Goal: Book appointment/travel/reservation

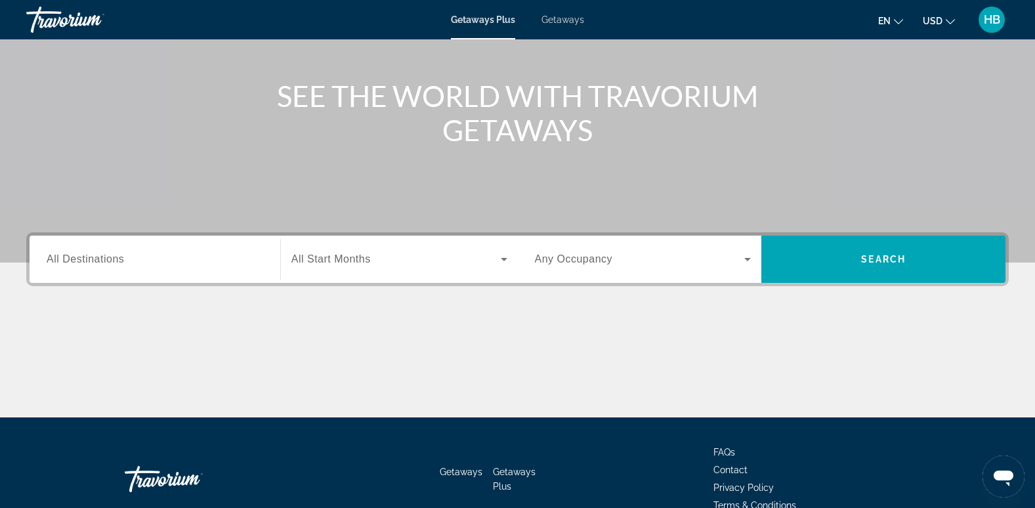
click at [66, 253] on span "All Destinations" at bounding box center [85, 258] width 77 height 11
click at [66, 253] on input "Destination All Destinations" at bounding box center [155, 260] width 217 height 16
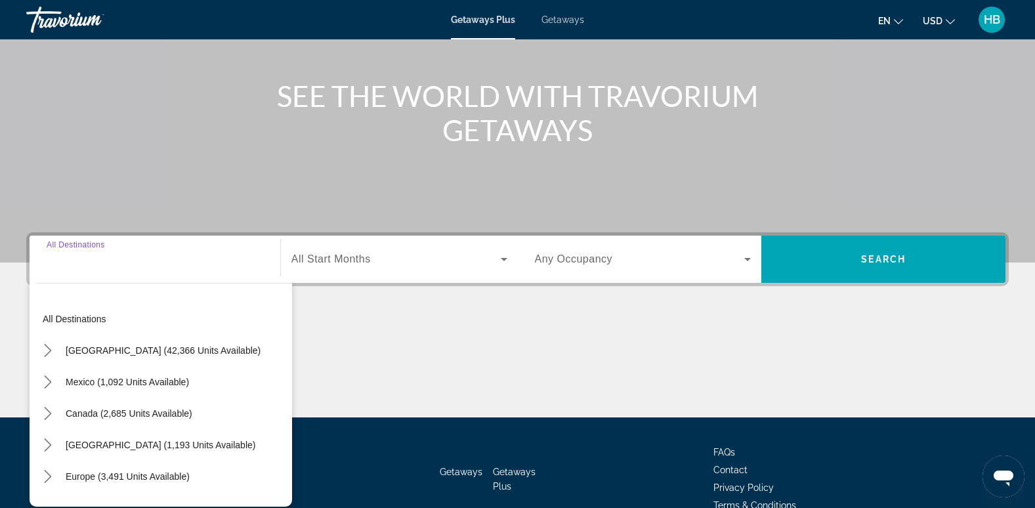
scroll to position [201, 0]
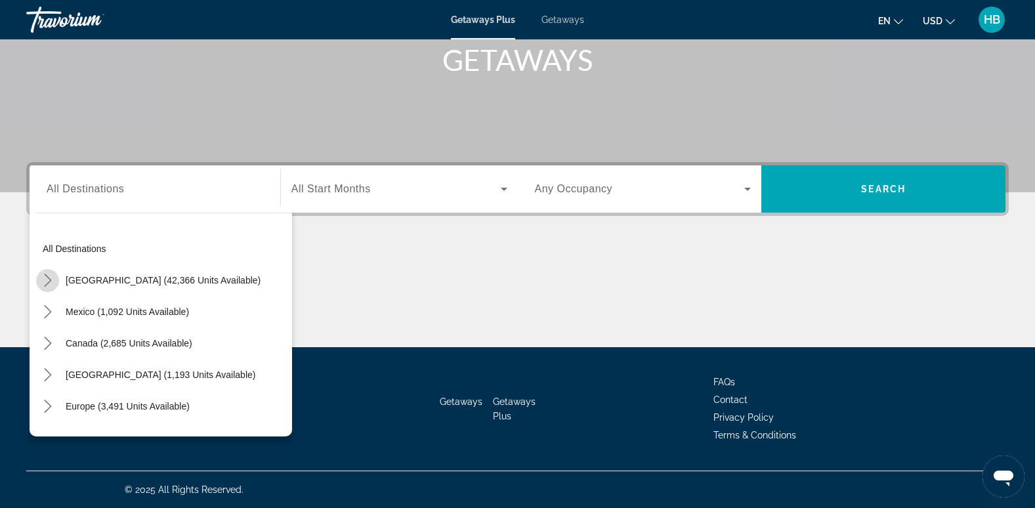
click at [46, 276] on icon "Toggle United States (42,366 units available) submenu" at bounding box center [47, 280] width 7 height 13
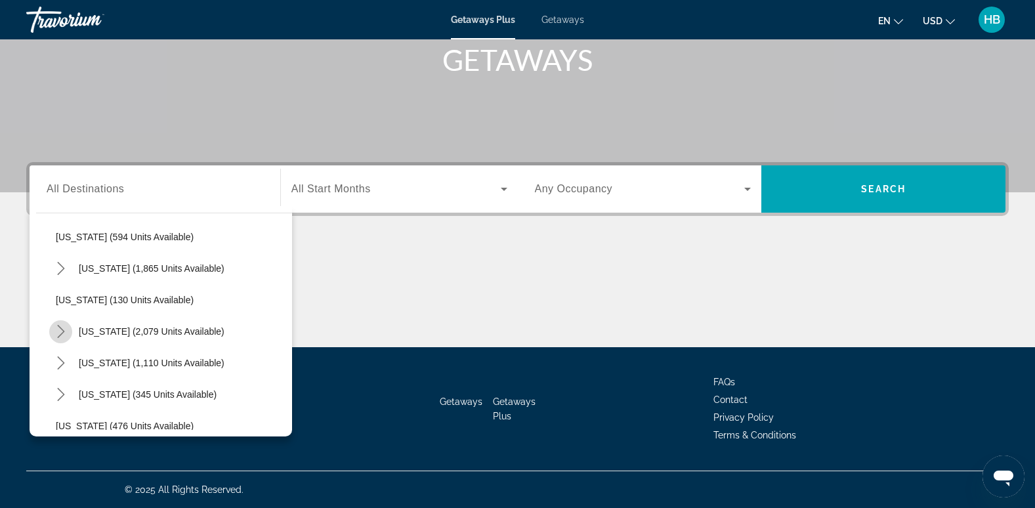
click at [58, 334] on icon "Toggle South Carolina (2,079 units available) submenu" at bounding box center [60, 331] width 13 height 13
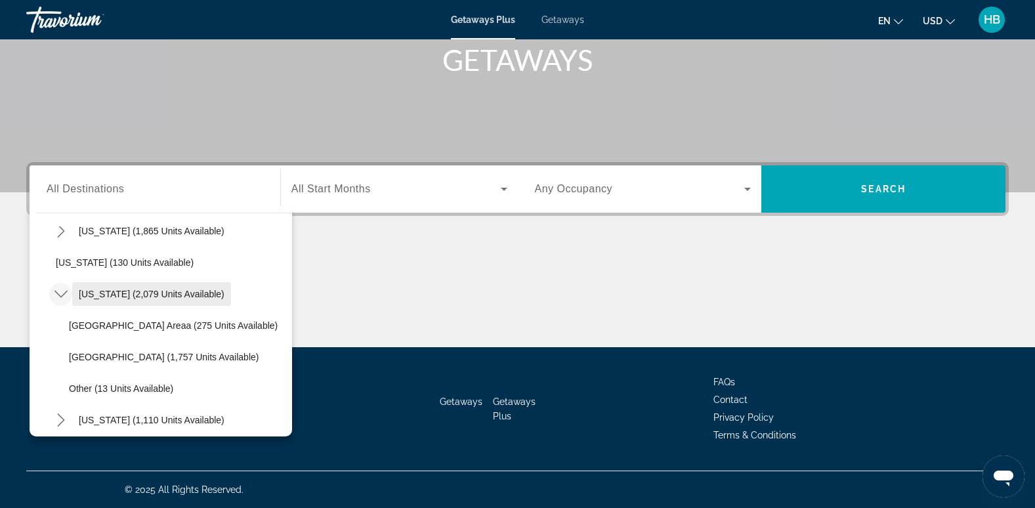
scroll to position [1022, 0]
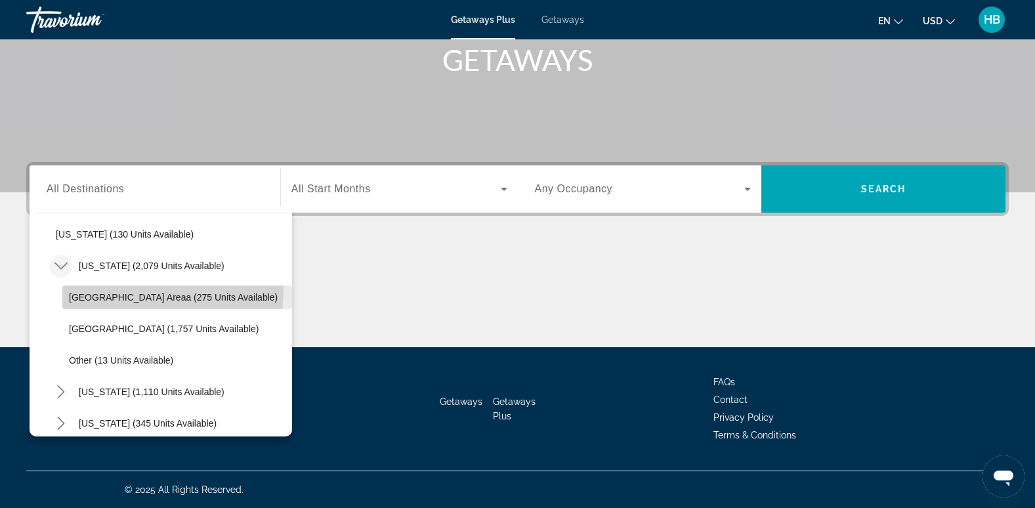
click at [126, 289] on span "Select destination: Hilton Head Areaa (275 units available)" at bounding box center [177, 297] width 230 height 31
type input "**********"
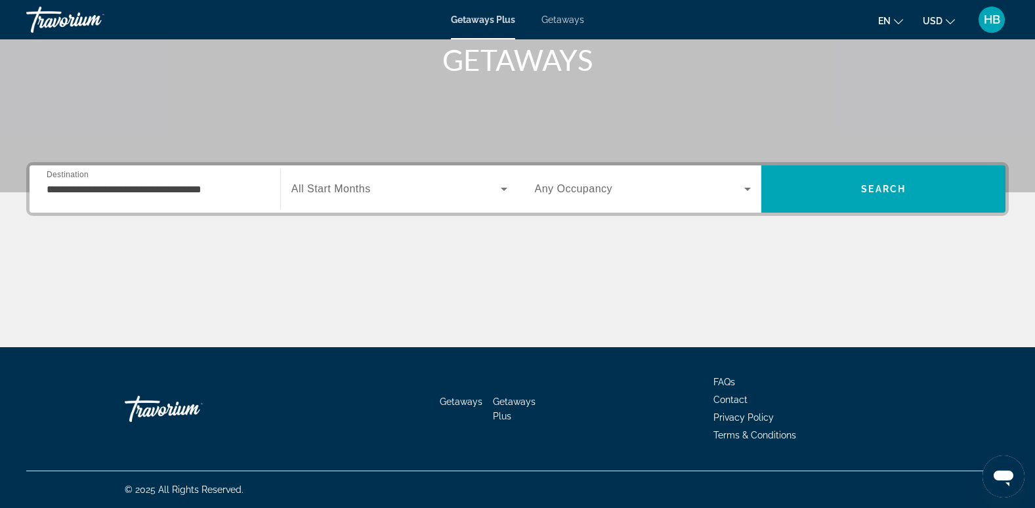
click at [338, 192] on span "All Start Months" at bounding box center [330, 188] width 79 height 11
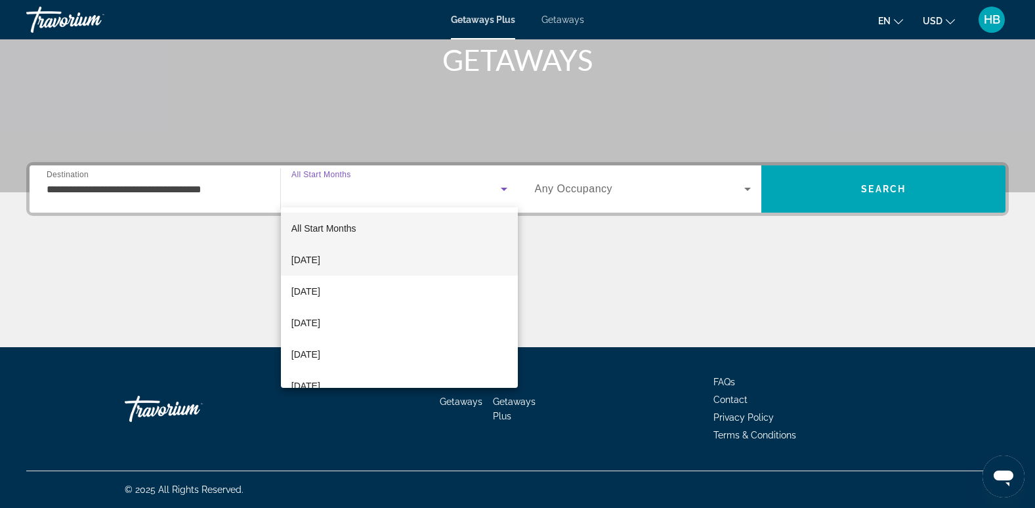
click at [316, 257] on span "[DATE]" at bounding box center [305, 260] width 29 height 16
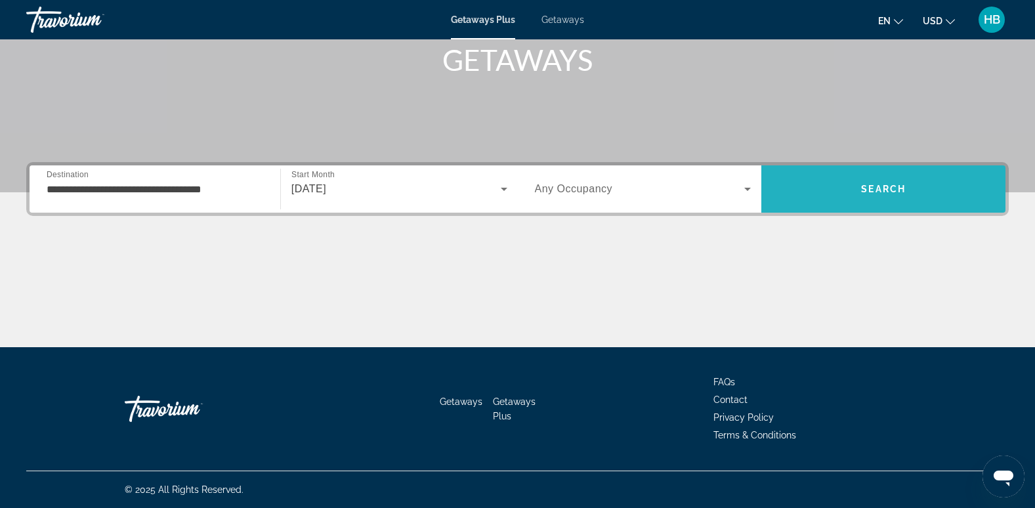
click at [873, 184] on span "Search" at bounding box center [883, 189] width 45 height 10
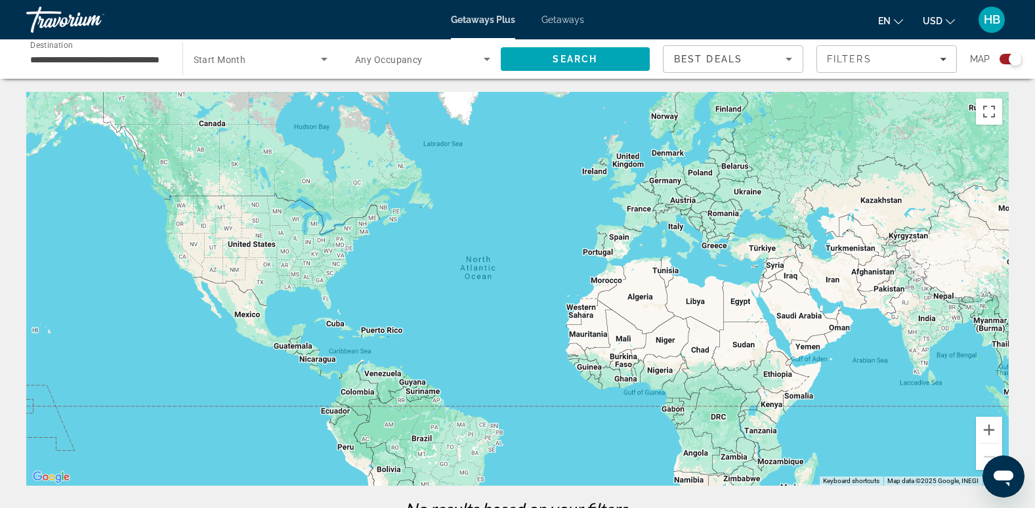
click at [108, 56] on input "**********" at bounding box center [97, 60] width 135 height 16
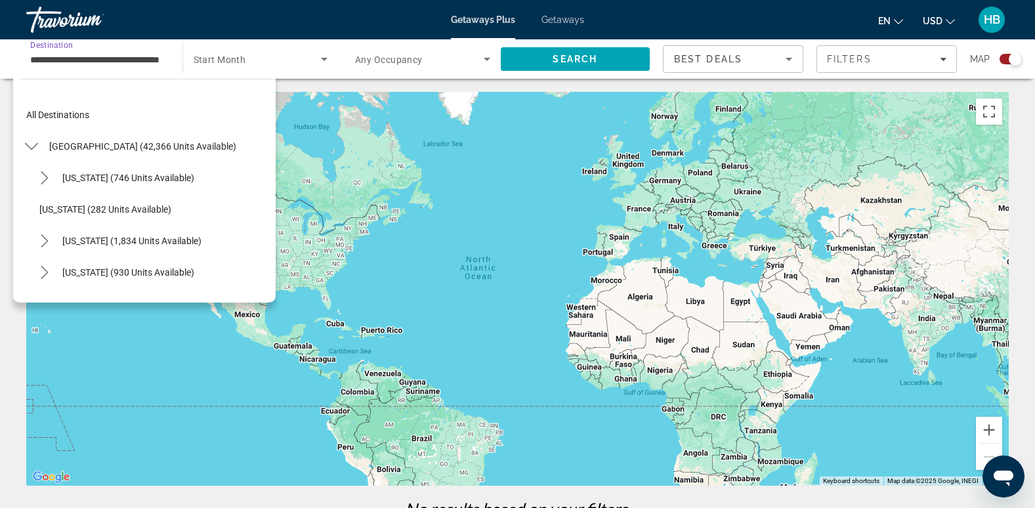
scroll to position [992, 0]
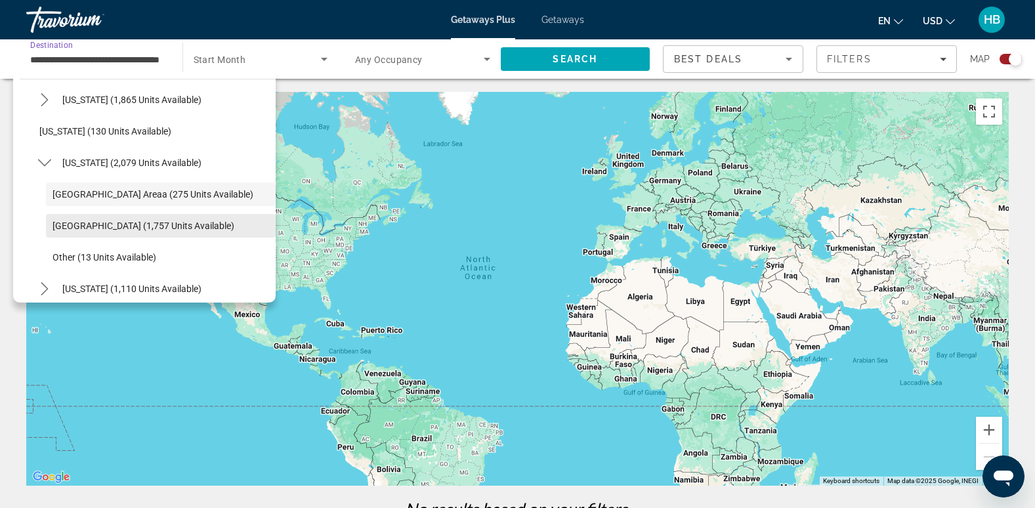
click at [93, 226] on span "[GEOGRAPHIC_DATA] (1,757 units available)" at bounding box center [143, 225] width 182 height 10
type input "**********"
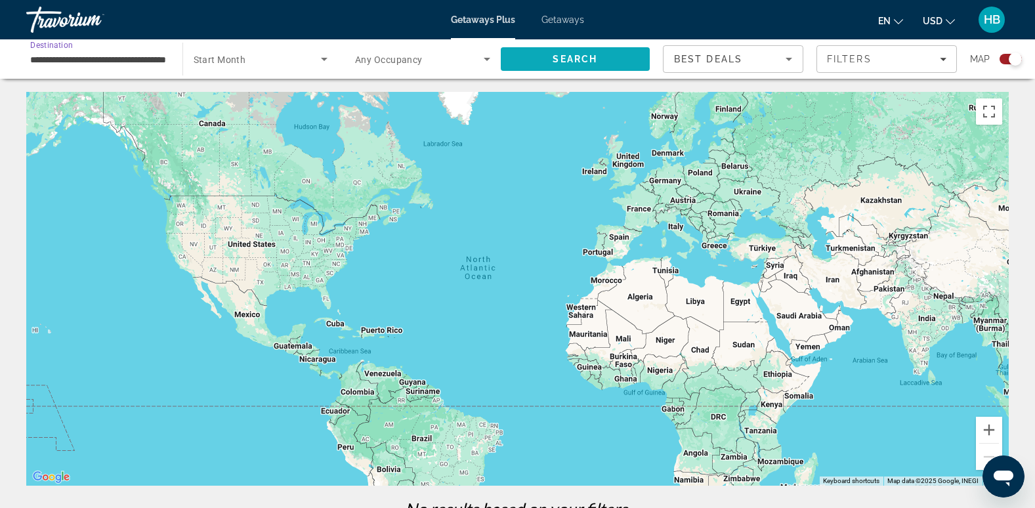
click at [569, 62] on span "Search" at bounding box center [575, 59] width 45 height 10
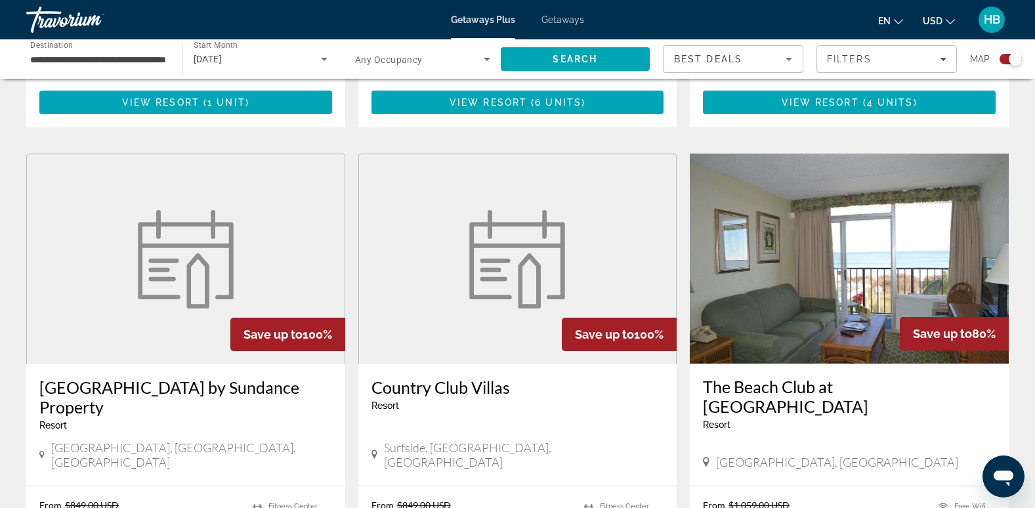
scroll to position [1736, 0]
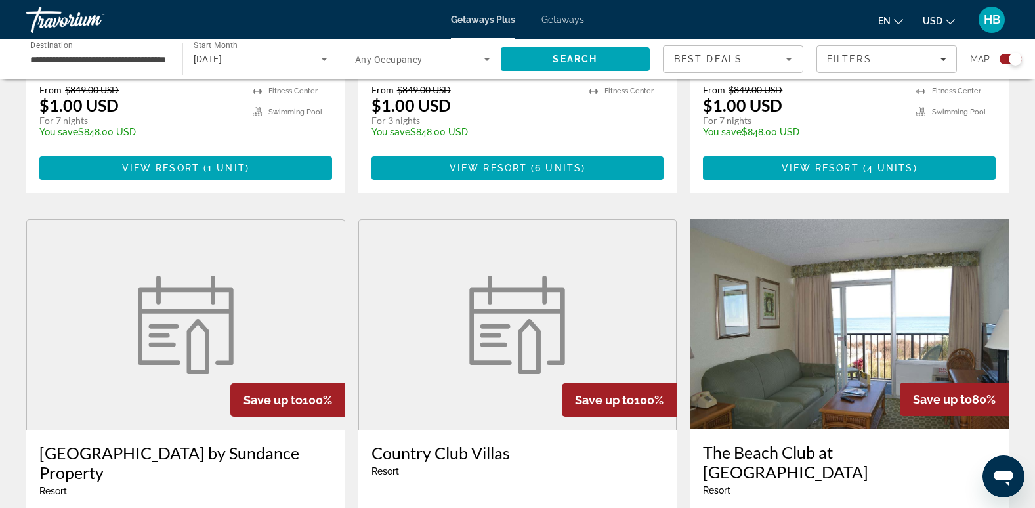
click at [787, 232] on img "Main content" at bounding box center [849, 324] width 319 height 210
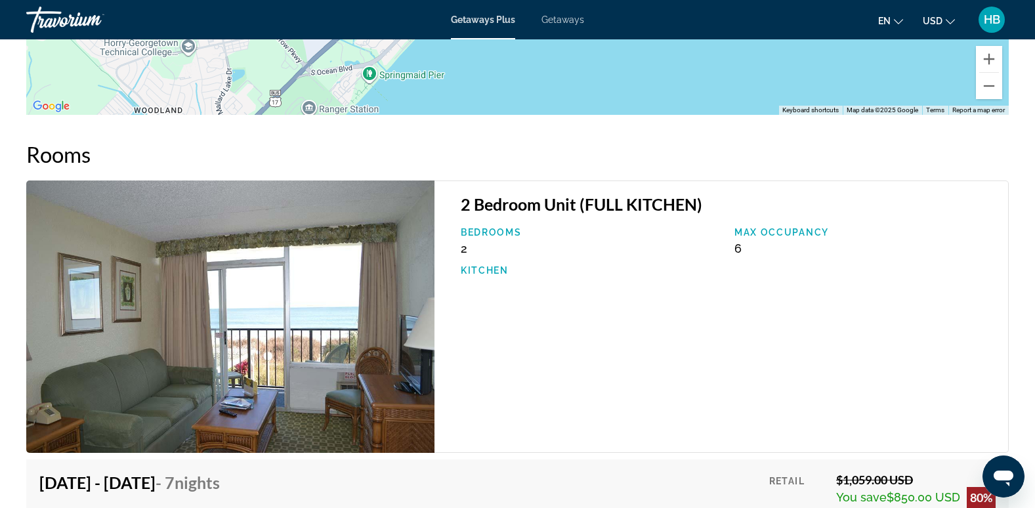
scroll to position [1896, 0]
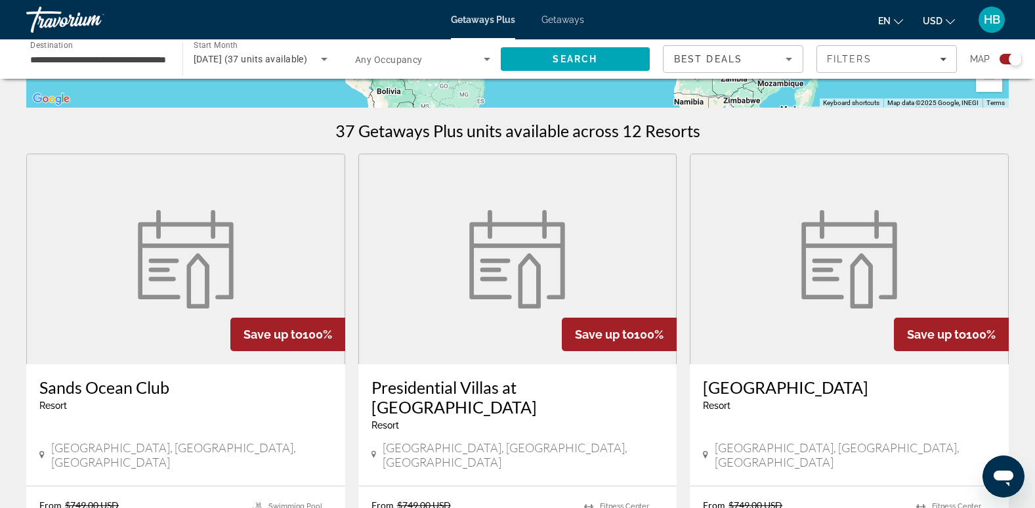
scroll to position [445, 0]
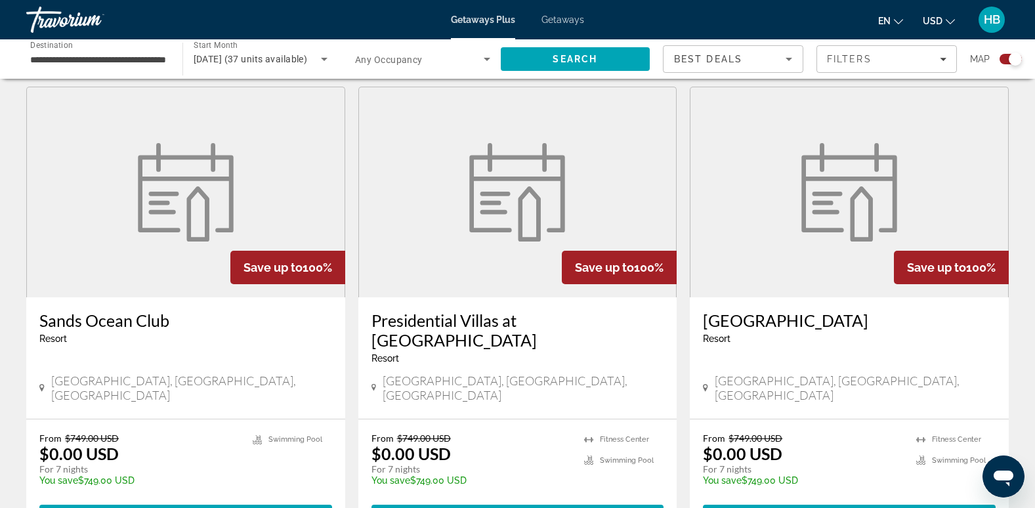
click at [589, 184] on figure "Main content" at bounding box center [518, 192] width 318 height 210
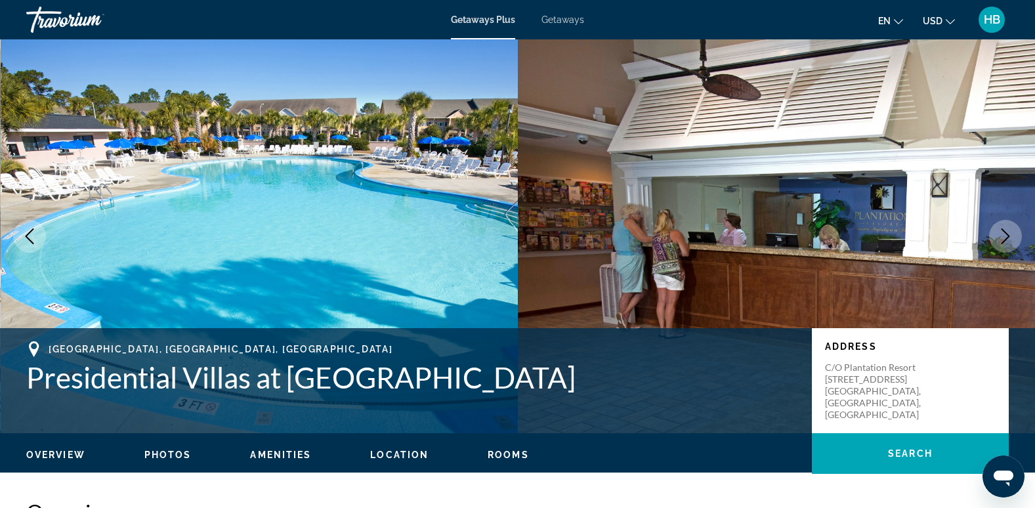
click at [1005, 233] on icon "Next image" at bounding box center [1005, 236] width 9 height 16
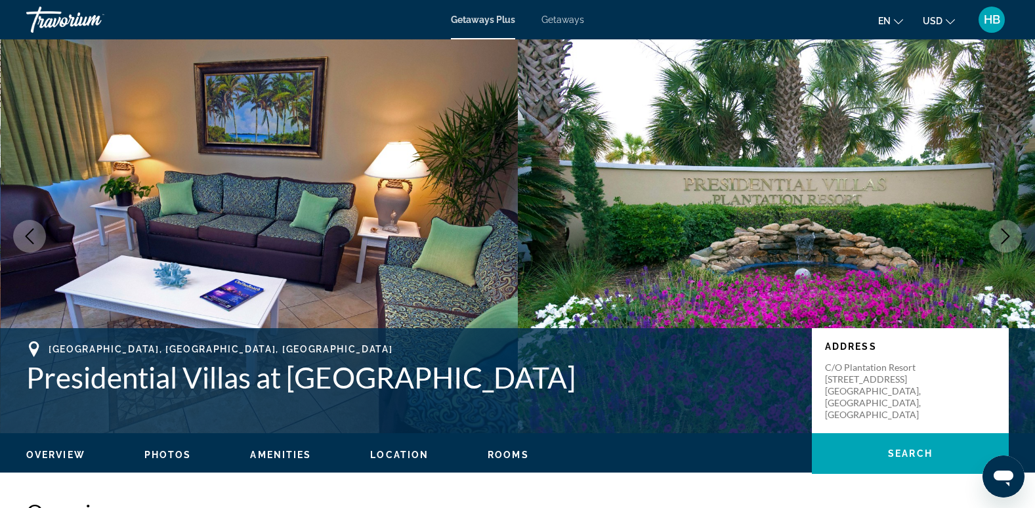
click at [1005, 233] on icon "Next image" at bounding box center [1005, 236] width 9 height 16
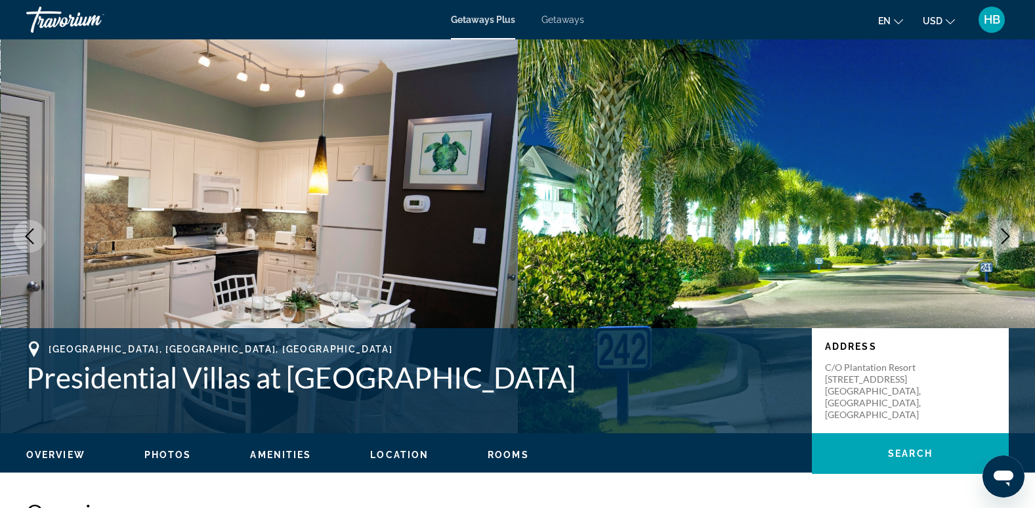
click at [1005, 233] on icon "Next image" at bounding box center [1005, 236] width 9 height 16
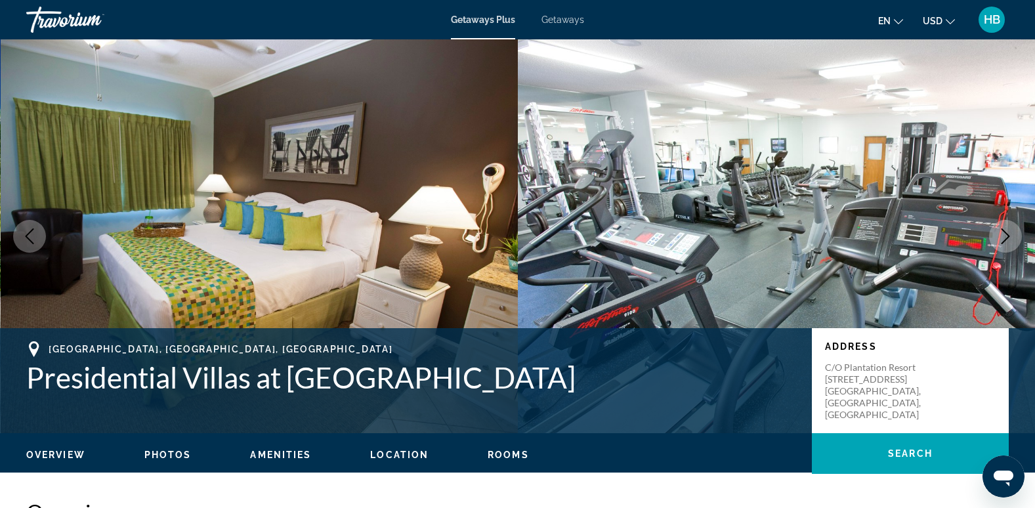
click at [1005, 233] on icon "Next image" at bounding box center [1005, 236] width 9 height 16
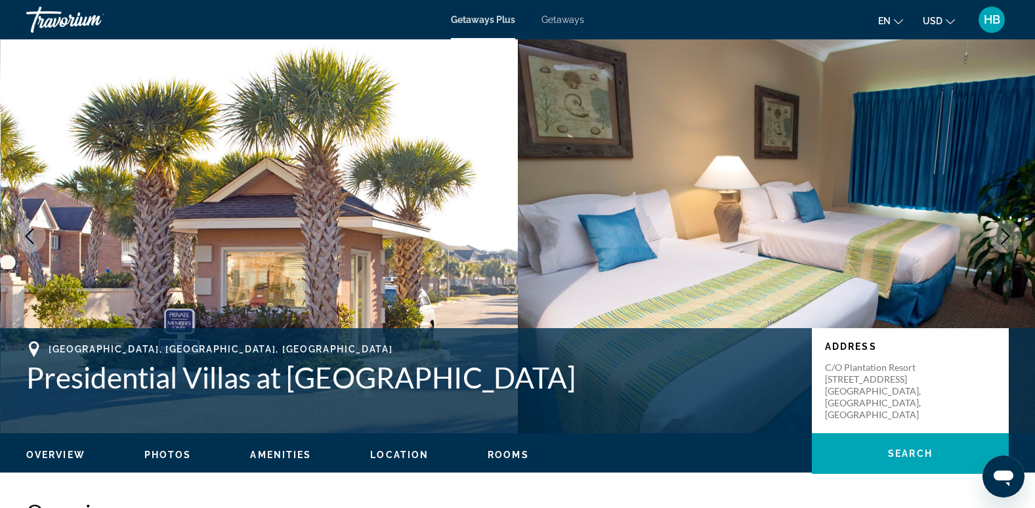
click at [1005, 233] on icon "Next image" at bounding box center [1005, 236] width 9 height 16
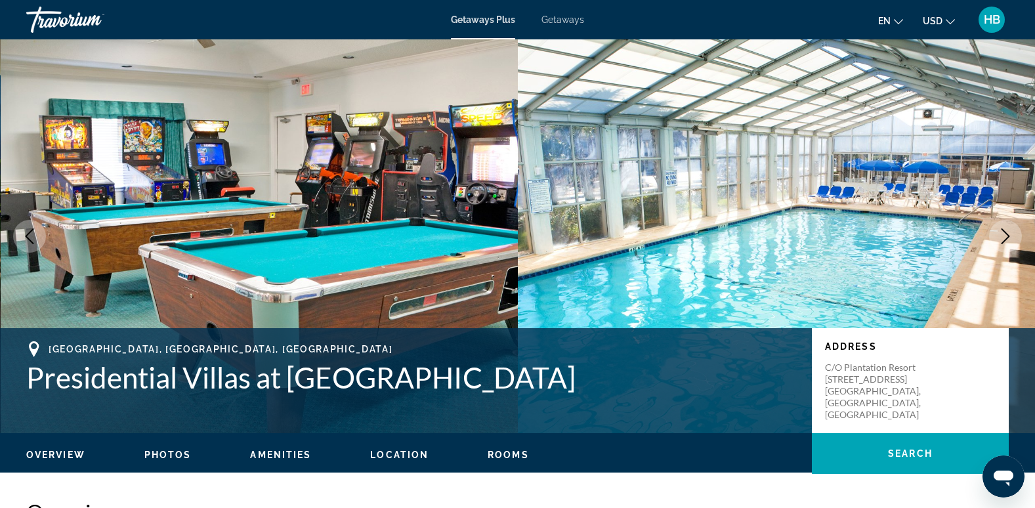
click at [1005, 233] on icon "Next image" at bounding box center [1005, 236] width 9 height 16
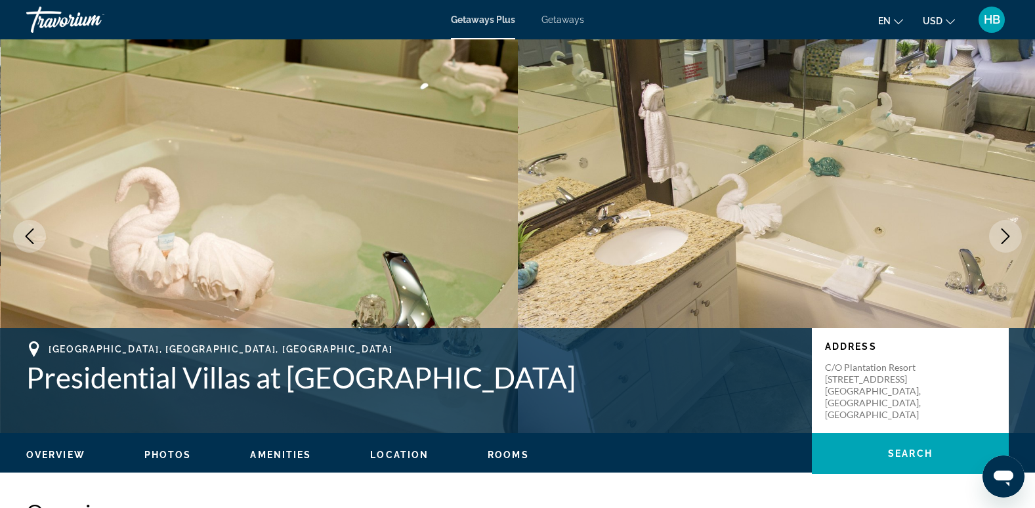
click at [1005, 234] on icon "Next image" at bounding box center [1005, 236] width 16 height 16
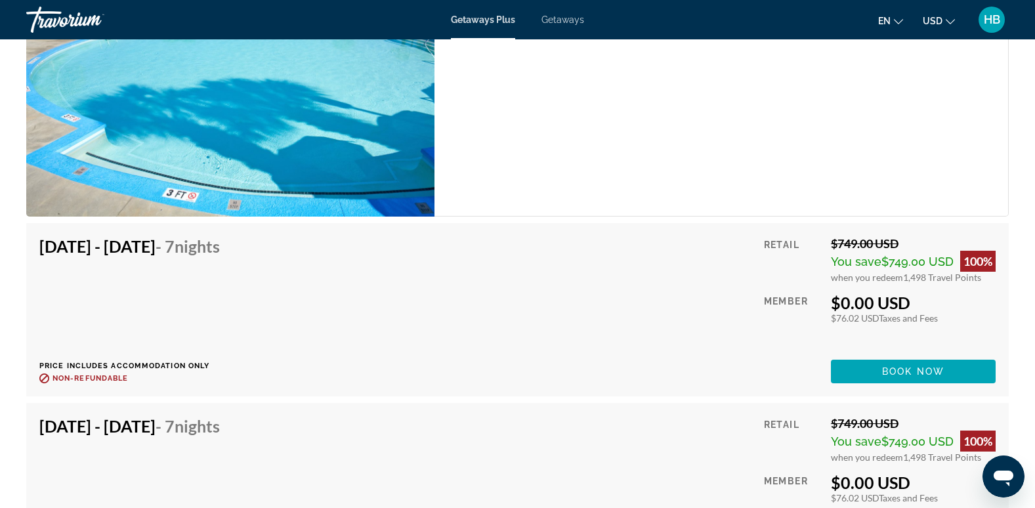
scroll to position [2786, 0]
